Goal: Book appointment/travel/reservation

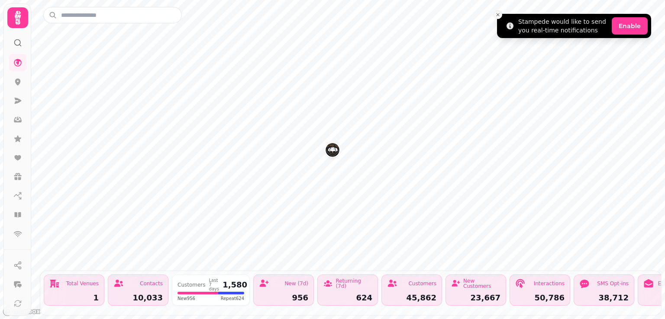
click at [499, 15] on icon "Close toast" at bounding box center [497, 14] width 5 height 5
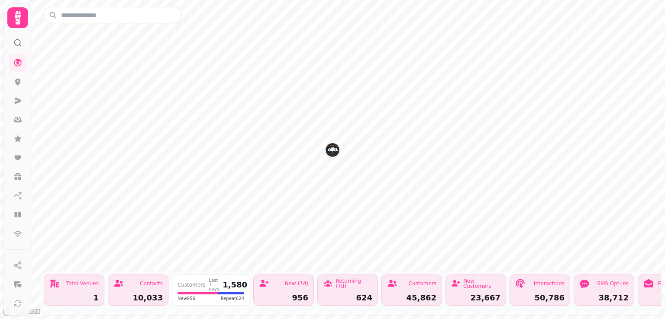
click at [85, 281] on div "Total Venues" at bounding box center [82, 283] width 32 height 5
click at [18, 64] on icon at bounding box center [18, 63] width 8 height 8
click at [18, 302] on icon at bounding box center [17, 303] width 9 height 9
click at [16, 83] on icon at bounding box center [18, 82] width 6 height 7
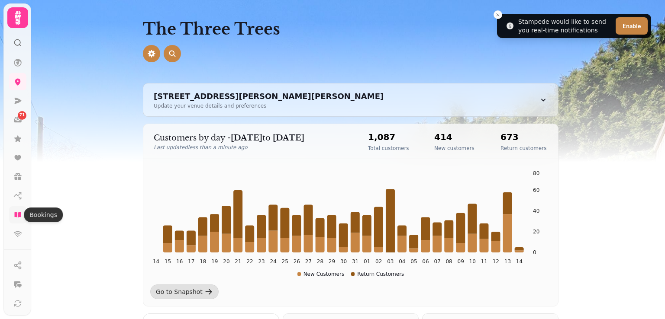
click at [15, 211] on icon at bounding box center [17, 215] width 9 height 9
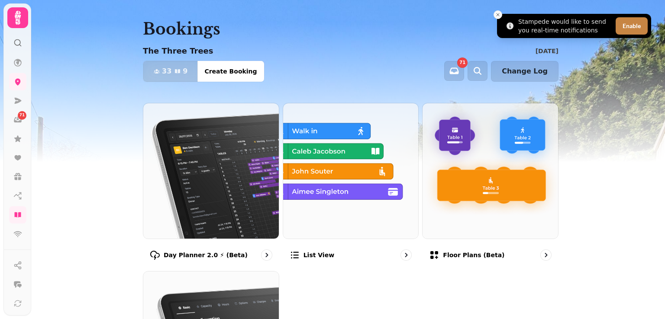
click at [499, 15] on icon "Close toast" at bounding box center [497, 14] width 5 height 5
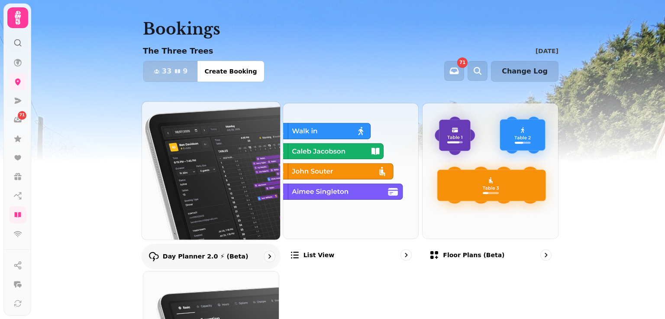
click at [207, 201] on img at bounding box center [211, 171] width 152 height 152
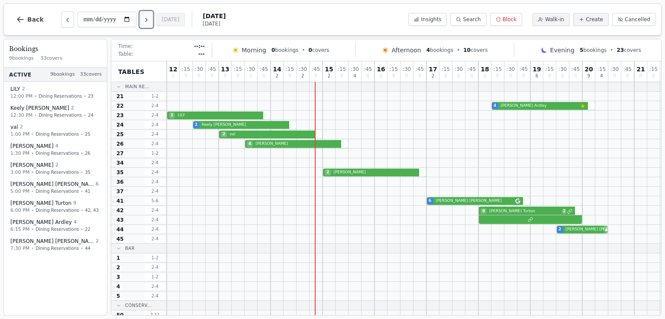
click at [149, 21] on icon "Next day" at bounding box center [146, 19] width 7 height 7
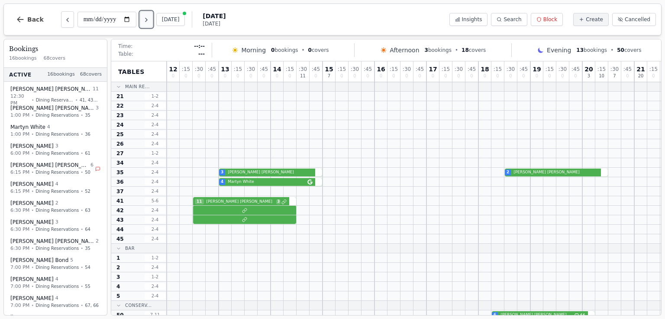
click at [152, 16] on button "Next day" at bounding box center [146, 19] width 13 height 16
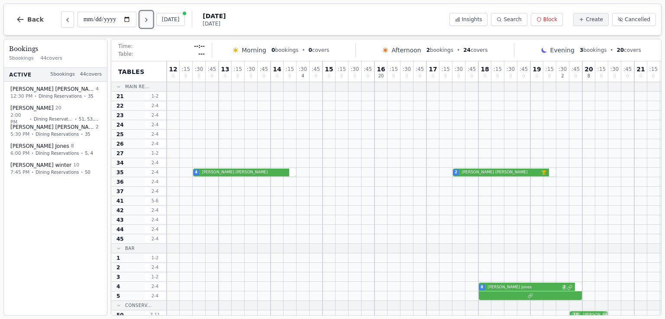
click at [152, 16] on button "Next day" at bounding box center [146, 19] width 13 height 16
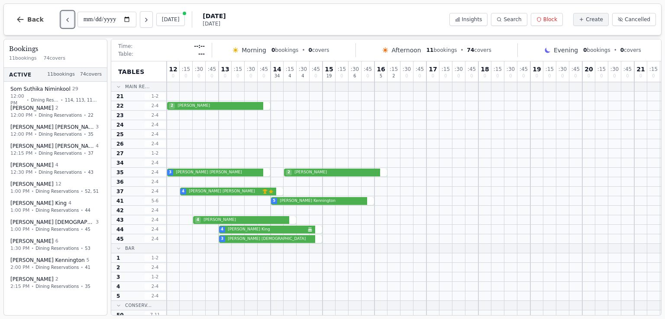
click at [64, 17] on icon "Previous day" at bounding box center [67, 19] width 7 height 7
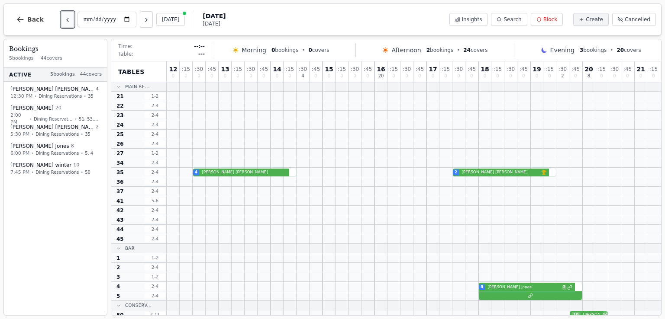
click at [64, 18] on icon "Previous day" at bounding box center [67, 19] width 7 height 7
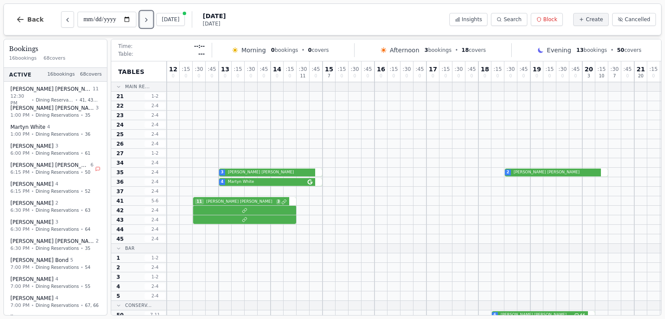
click at [150, 19] on icon "Next day" at bounding box center [146, 19] width 7 height 7
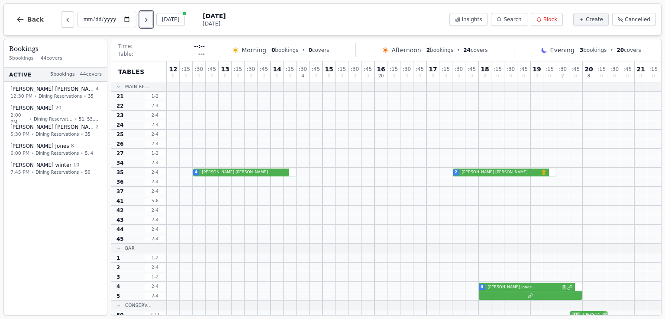
click at [147, 19] on icon "Next day" at bounding box center [146, 19] width 7 height 7
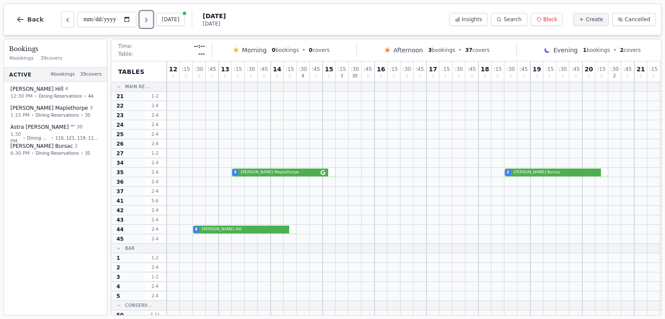
click at [149, 18] on icon "Next day" at bounding box center [146, 19] width 7 height 7
type input "**********"
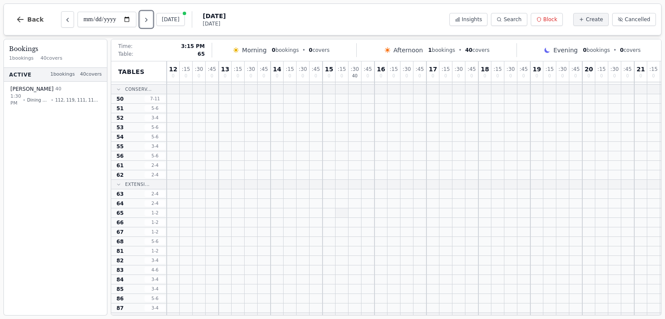
scroll to position [389, 0]
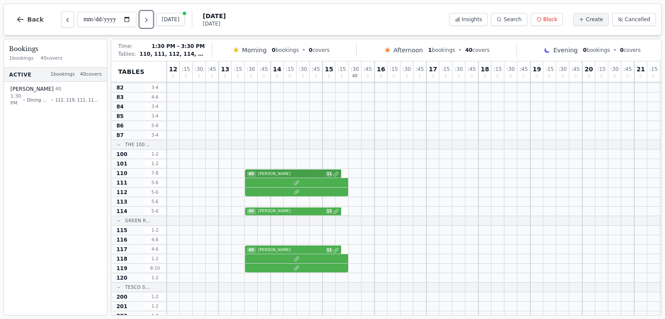
click at [335, 174] on div "40 [PERSON_NAME] 11" at bounding box center [439, 174] width 545 height 10
select select "****"
select select "**"
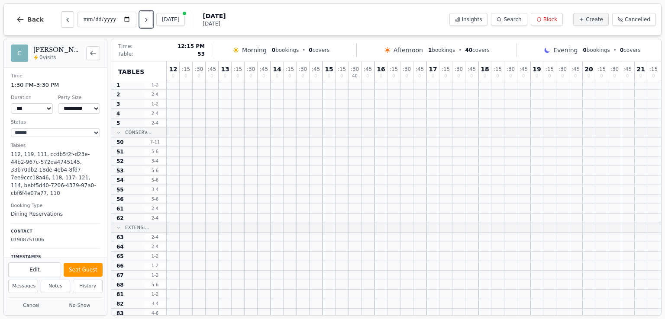
scroll to position [0, 0]
click at [149, 18] on icon "Next day" at bounding box center [146, 19] width 7 height 7
type input "**********"
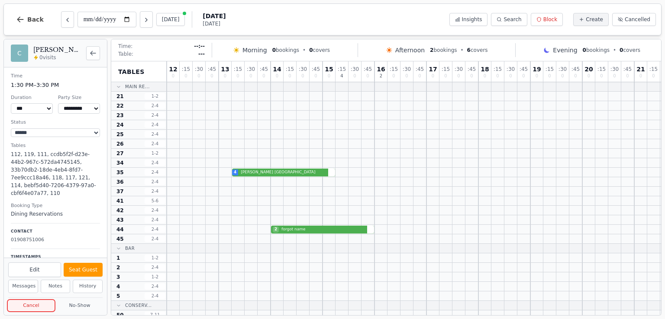
click at [27, 306] on button "Cancel" at bounding box center [31, 306] width 46 height 11
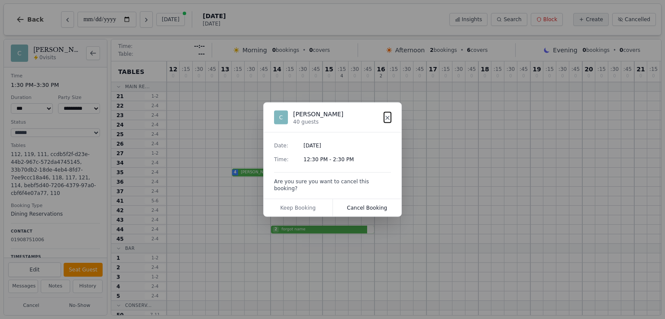
click at [387, 119] on icon at bounding box center [387, 117] width 3 height 3
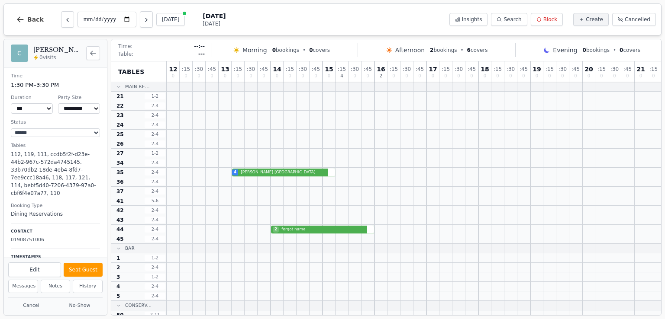
click at [102, 53] on div "C [PERSON_NAME] 0 visits" at bounding box center [55, 53] width 103 height 28
click at [99, 55] on button "Back to bookings list" at bounding box center [93, 53] width 14 height 14
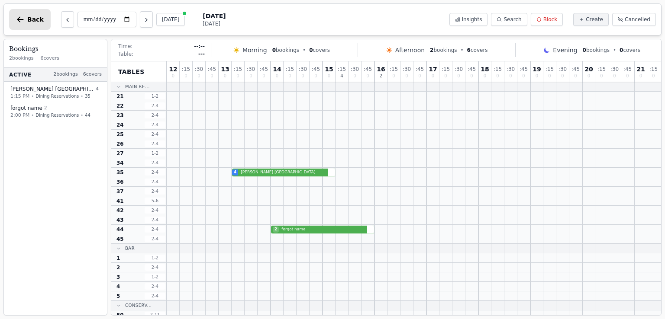
click at [24, 19] on icon "button" at bounding box center [20, 19] width 9 height 9
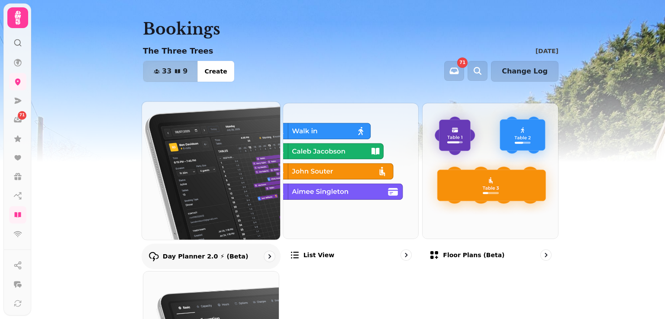
click at [189, 174] on img at bounding box center [211, 171] width 152 height 152
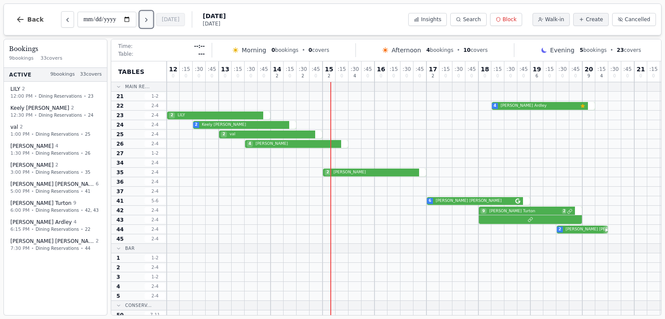
click at [150, 19] on icon "Next day" at bounding box center [146, 19] width 7 height 7
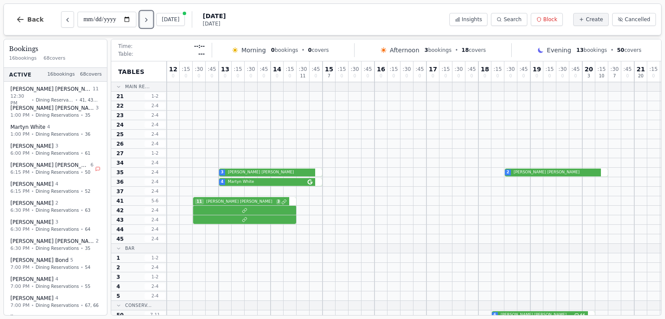
click at [150, 19] on icon "Next day" at bounding box center [146, 19] width 7 height 7
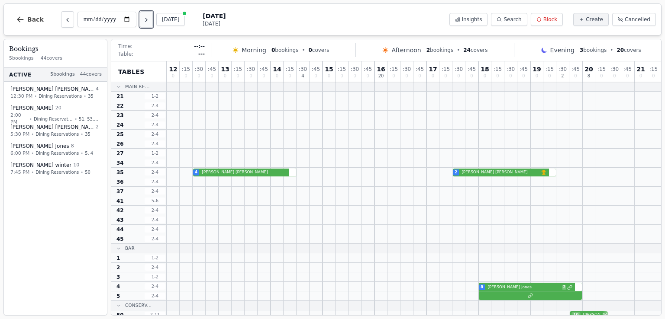
click at [150, 19] on icon "Next day" at bounding box center [146, 19] width 7 height 7
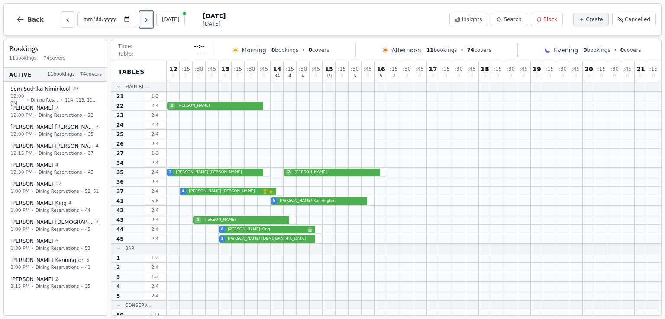
click at [150, 19] on icon "Next day" at bounding box center [146, 19] width 7 height 7
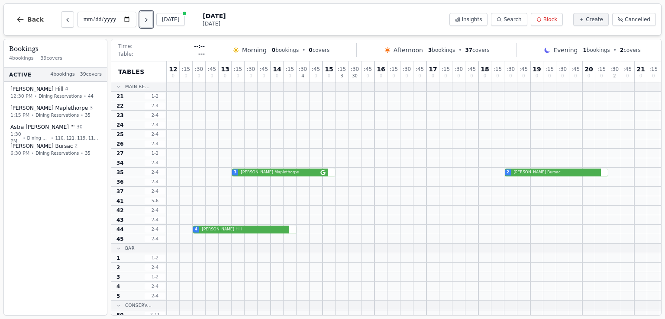
click at [147, 20] on icon "Next day" at bounding box center [146, 19] width 2 height 3
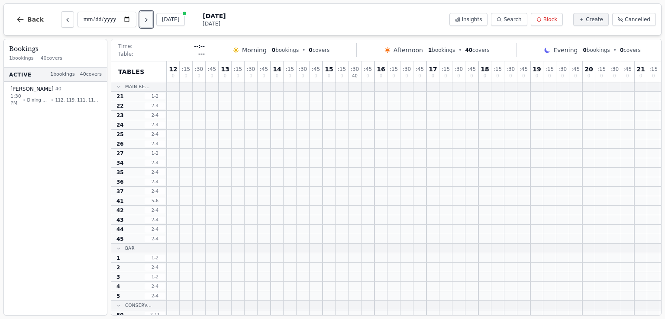
click at [150, 19] on icon "Next day" at bounding box center [146, 19] width 7 height 7
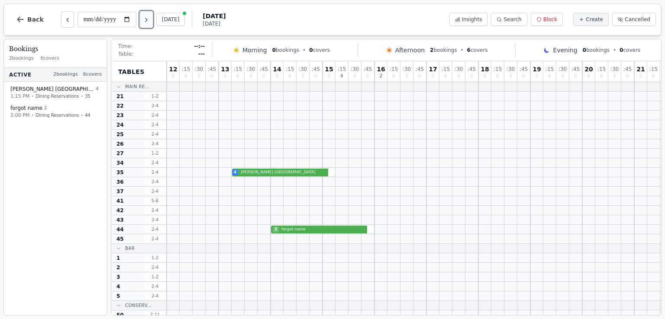
click at [150, 18] on icon "Next day" at bounding box center [146, 19] width 7 height 7
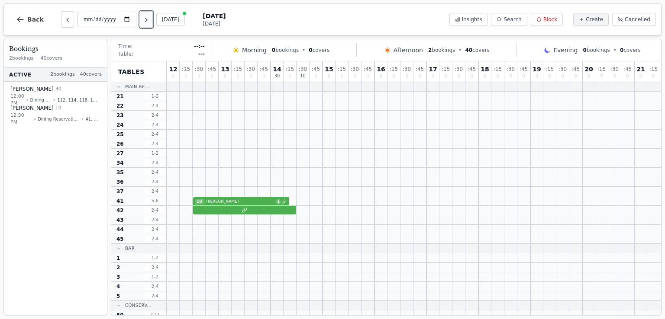
click at [147, 19] on icon "Next day" at bounding box center [146, 19] width 2 height 3
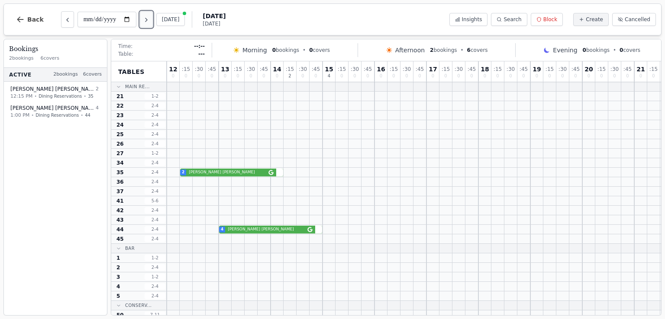
click at [150, 19] on icon "Next day" at bounding box center [146, 19] width 7 height 7
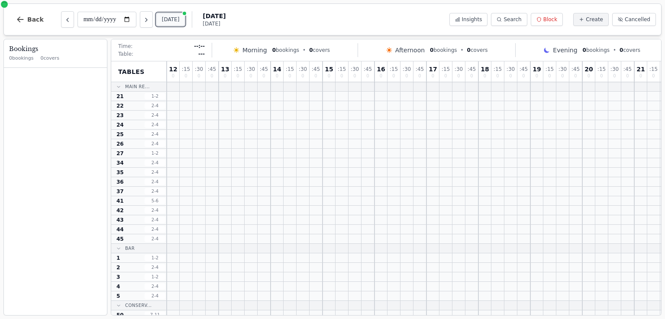
click at [167, 19] on button "[DATE]" at bounding box center [170, 19] width 29 height 13
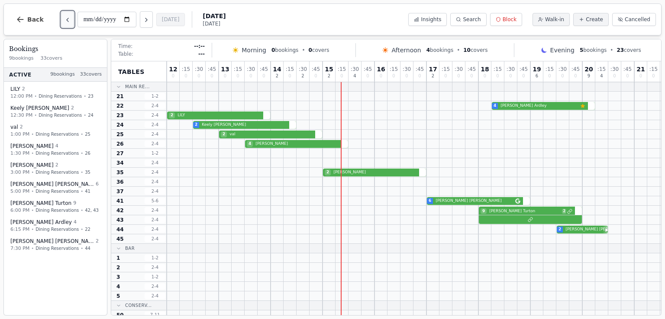
click at [65, 20] on icon "Previous day" at bounding box center [67, 19] width 7 height 7
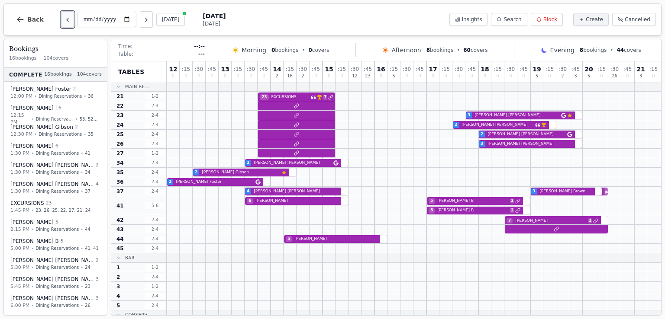
click at [65, 20] on icon "Previous day" at bounding box center [67, 19] width 7 height 7
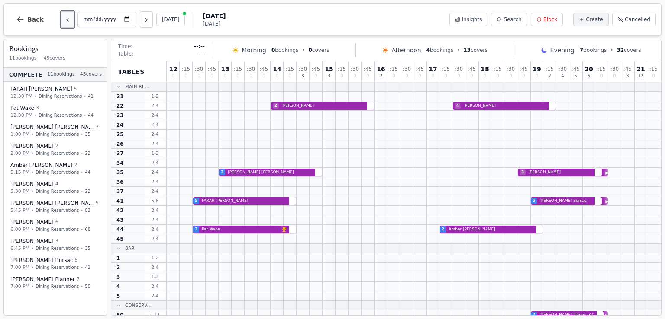
click at [65, 20] on icon "Previous day" at bounding box center [67, 19] width 7 height 7
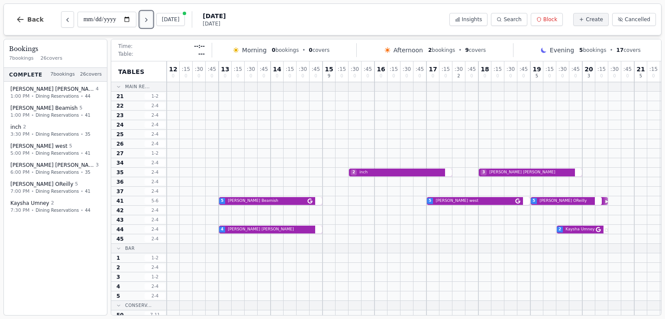
click at [150, 23] on icon "Next day" at bounding box center [146, 19] width 7 height 7
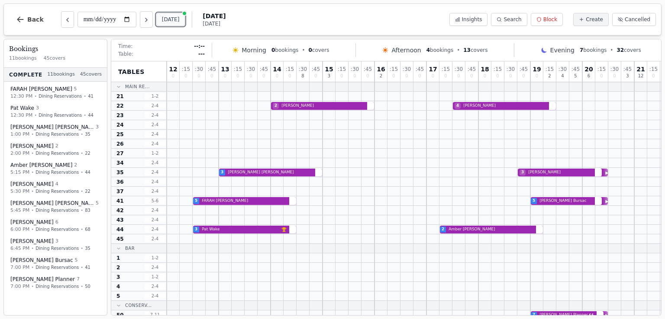
click at [175, 21] on button "[DATE]" at bounding box center [170, 19] width 29 height 13
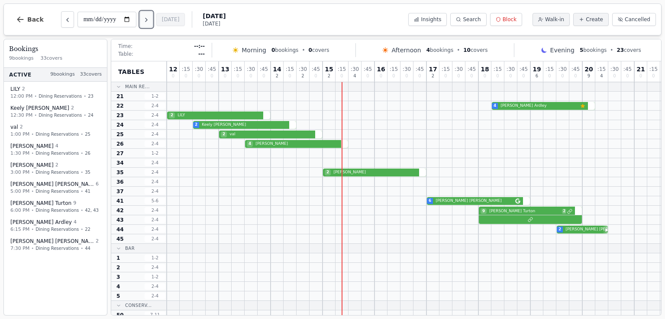
click at [147, 21] on icon "Next day" at bounding box center [146, 19] width 7 height 7
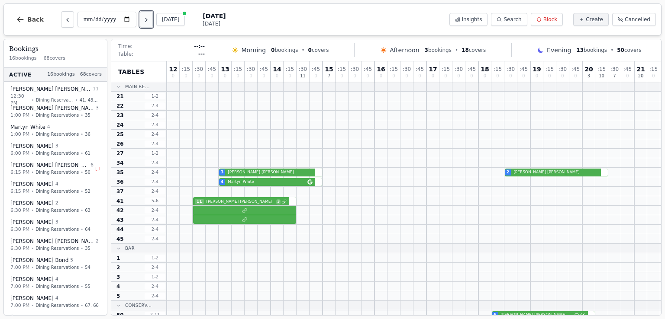
click at [147, 21] on icon "Next day" at bounding box center [146, 19] width 7 height 7
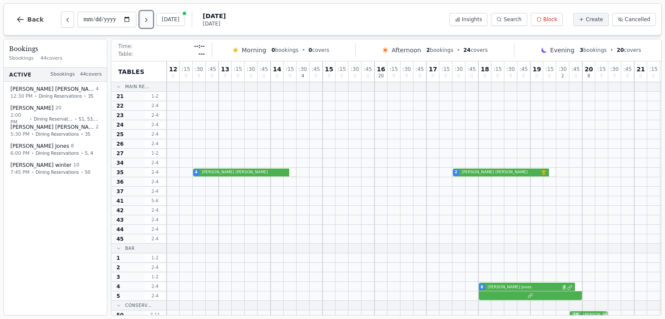
click at [149, 21] on icon "Next day" at bounding box center [146, 19] width 7 height 7
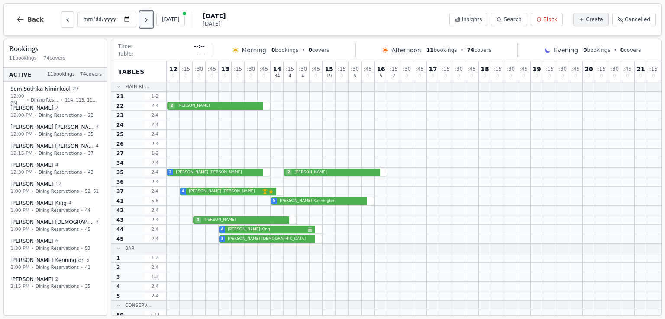
click at [147, 17] on icon "Next day" at bounding box center [146, 19] width 7 height 7
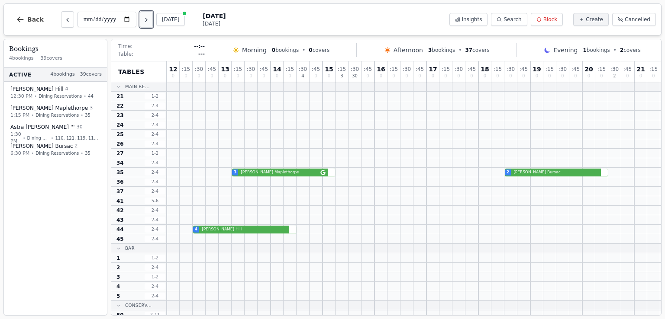
click at [147, 20] on icon "Next day" at bounding box center [146, 19] width 7 height 7
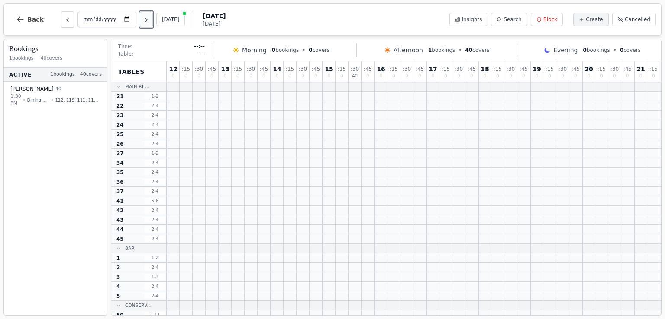
click at [147, 20] on icon "Next day" at bounding box center [146, 19] width 7 height 7
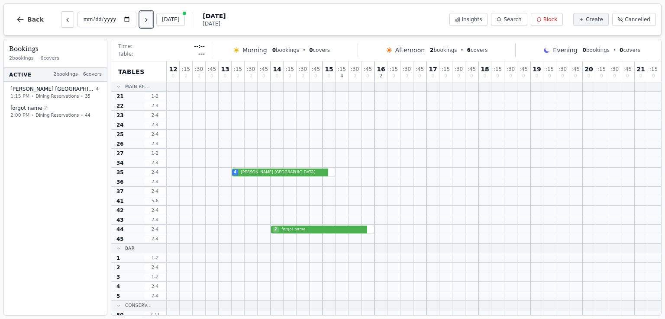
click at [147, 20] on icon "Next day" at bounding box center [146, 19] width 7 height 7
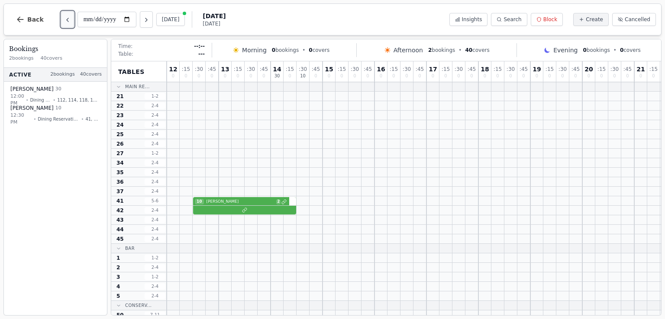
click at [64, 21] on icon "Previous day" at bounding box center [67, 19] width 7 height 7
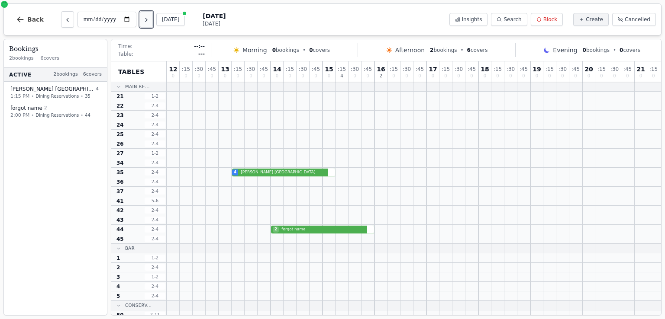
click at [150, 18] on icon "Next day" at bounding box center [146, 19] width 7 height 7
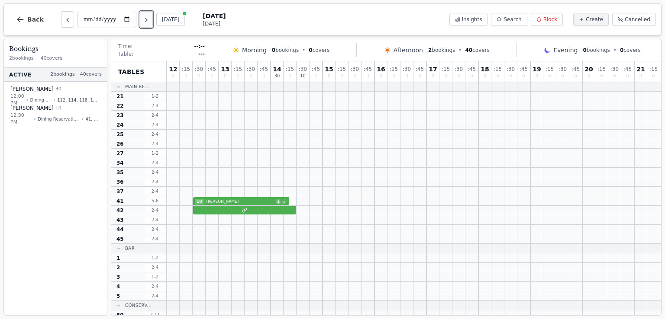
click at [150, 18] on icon "Next day" at bounding box center [146, 19] width 7 height 7
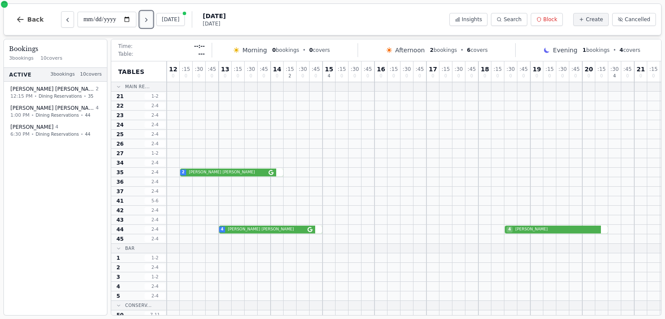
click at [150, 18] on icon "Next day" at bounding box center [146, 19] width 7 height 7
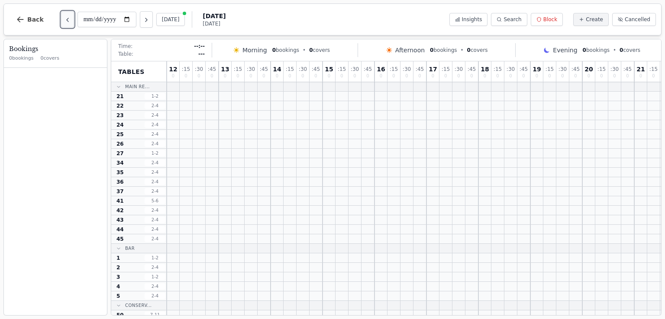
click at [64, 23] on icon "Previous day" at bounding box center [67, 19] width 7 height 7
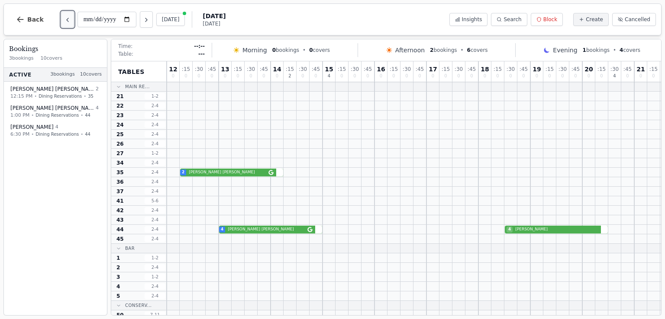
click at [64, 23] on icon "Previous day" at bounding box center [67, 19] width 7 height 7
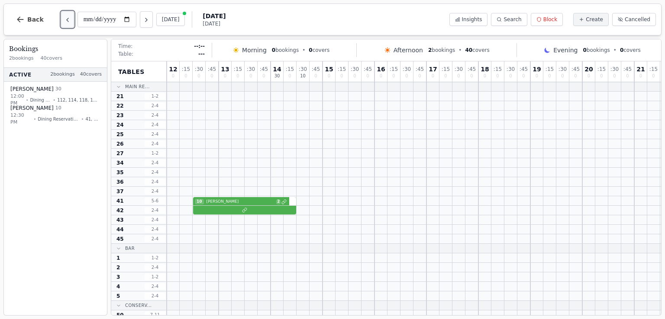
click at [64, 23] on icon "Previous day" at bounding box center [67, 19] width 7 height 7
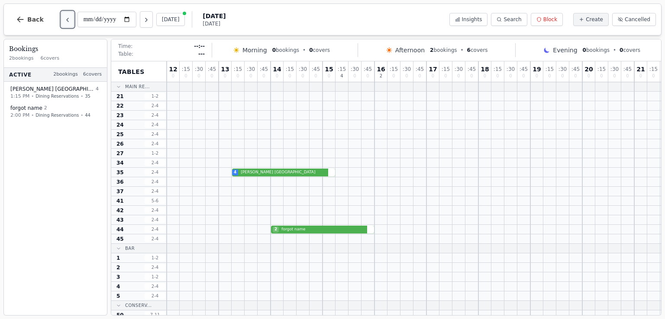
click at [64, 23] on icon "Previous day" at bounding box center [67, 19] width 7 height 7
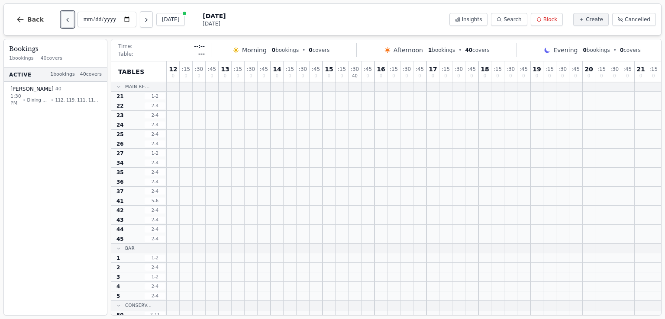
click at [64, 23] on icon "Previous day" at bounding box center [67, 19] width 7 height 7
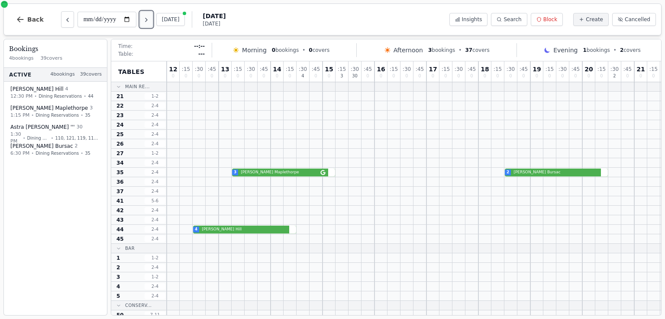
click at [147, 23] on icon "Next day" at bounding box center [146, 19] width 7 height 7
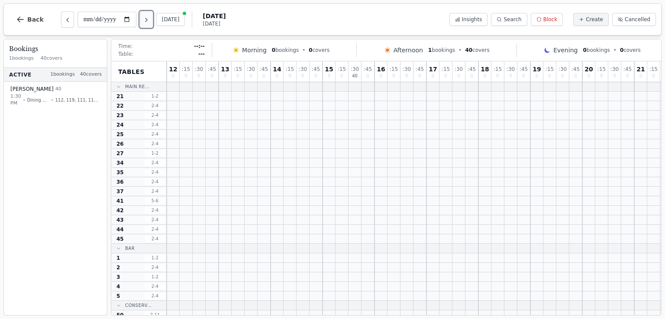
click at [147, 23] on icon "Next day" at bounding box center [146, 19] width 7 height 7
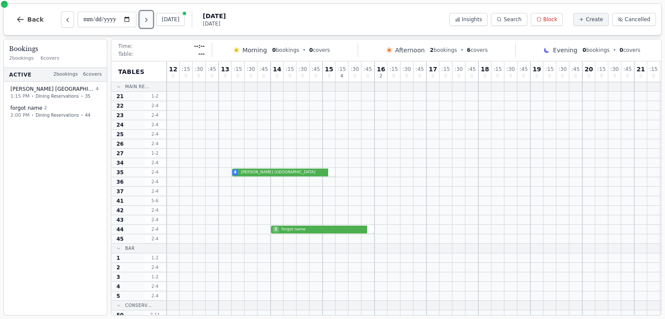
click at [150, 21] on icon "Next day" at bounding box center [146, 19] width 7 height 7
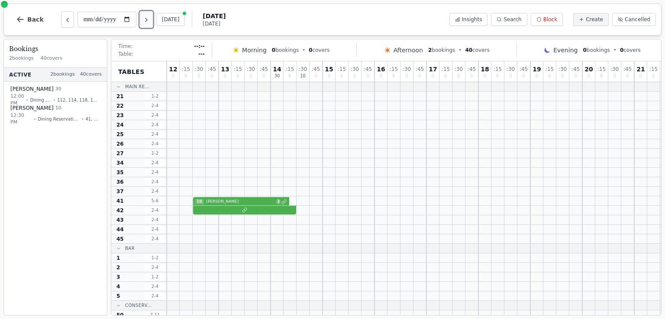
click at [147, 19] on icon "Next day" at bounding box center [146, 19] width 2 height 3
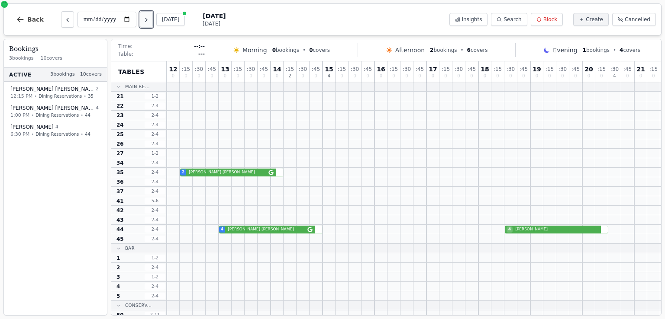
click at [147, 20] on icon "Next day" at bounding box center [146, 19] width 2 height 3
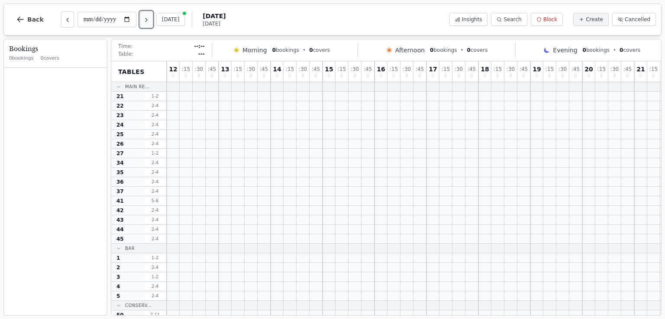
click at [150, 17] on icon "Next day" at bounding box center [146, 19] width 7 height 7
type input "**********"
